Goal: Find specific page/section: Find specific page/section

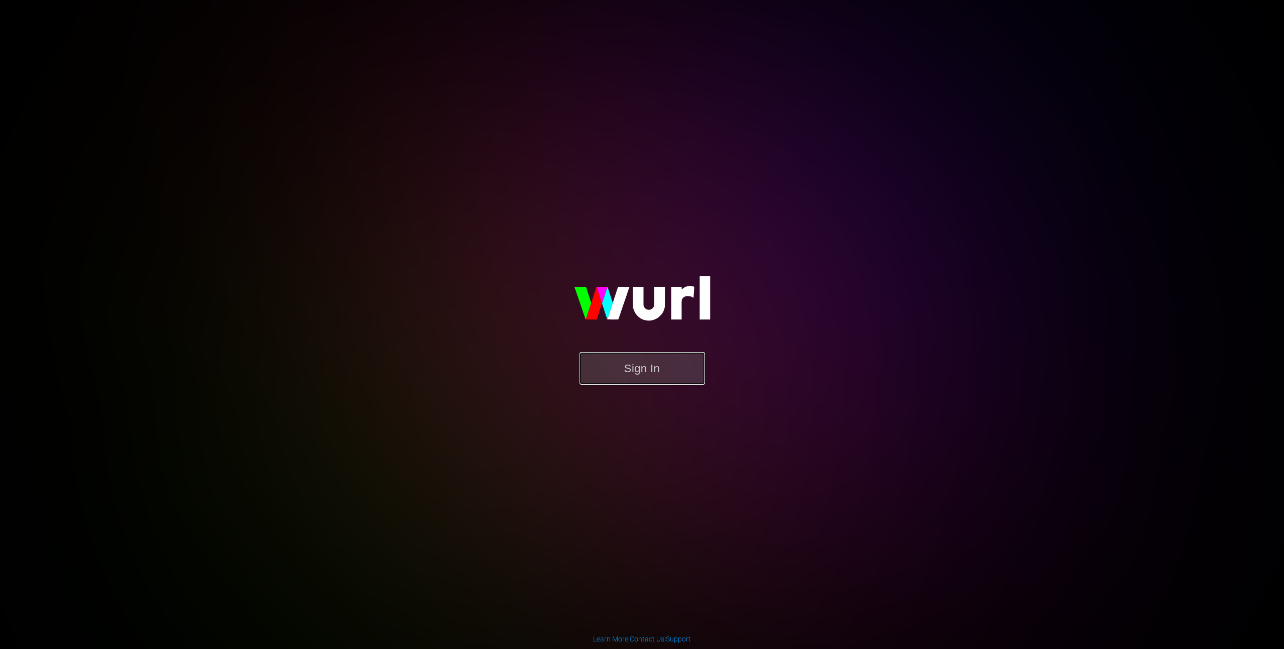
click at [635, 368] on button "Sign In" at bounding box center [642, 368] width 125 height 33
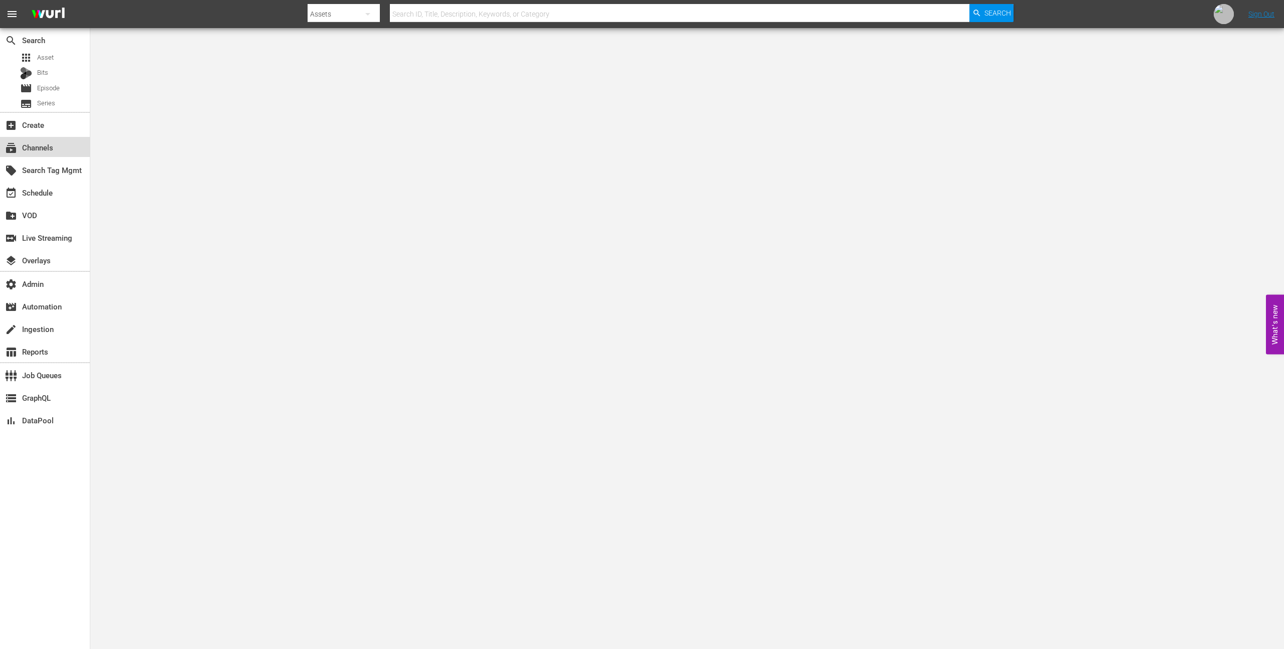
click at [70, 151] on div "subscriptions Channels" at bounding box center [45, 147] width 90 height 20
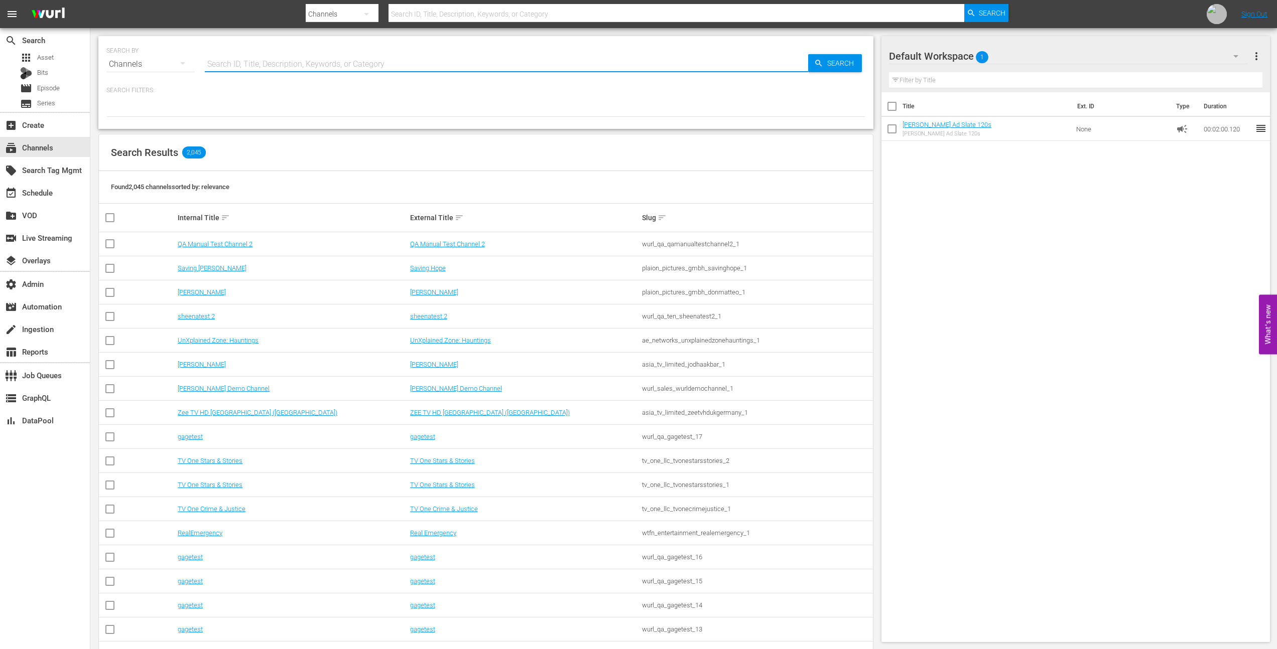
click at [234, 61] on input "text" at bounding box center [506, 64] width 603 height 24
type input "bloomberg"
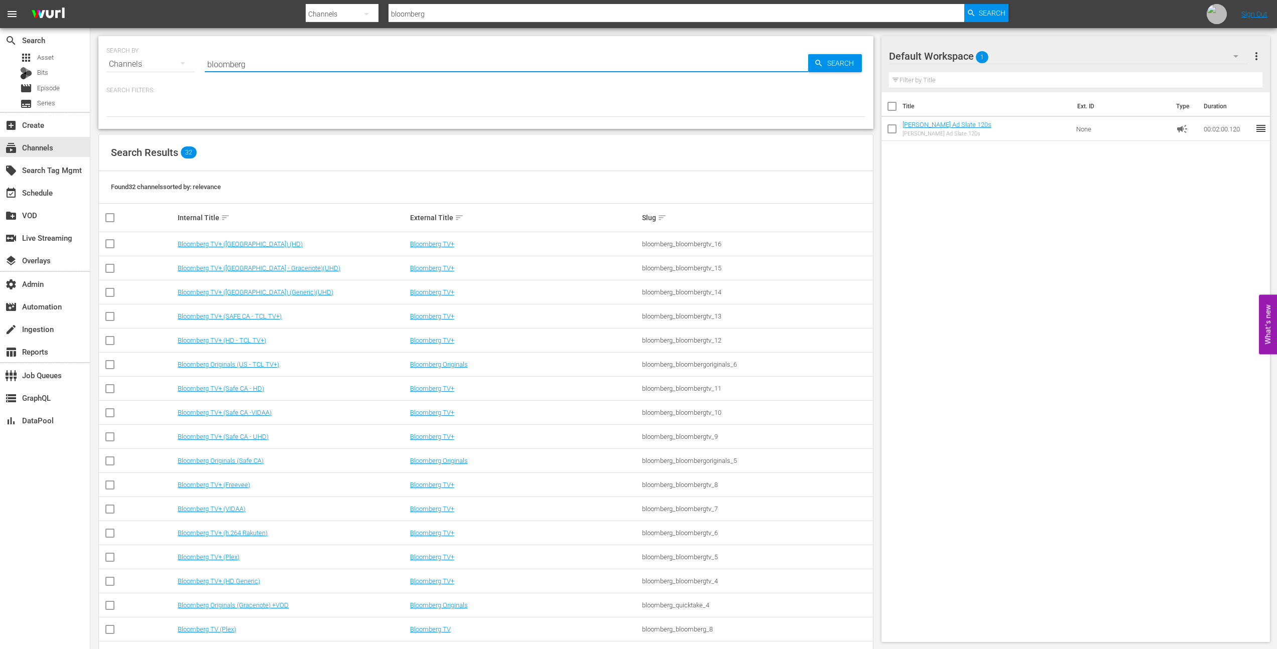
click at [454, 147] on div "Search Results 32" at bounding box center [486, 153] width 774 height 37
drag, startPoint x: 639, startPoint y: 246, endPoint x: 763, endPoint y: 245, distance: 124.0
click at [763, 245] on tr "Bloomberg TV+ ([GEOGRAPHIC_DATA]) (HD) Bloomberg TV+ bloomberg_bloombergtv_16" at bounding box center [486, 244] width 774 height 24
copy tr "bloomberg_bloombergtv_16"
click at [518, 276] on td "Bloomberg TV+" at bounding box center [525, 268] width 232 height 24
